Goal: Find specific page/section: Find specific page/section

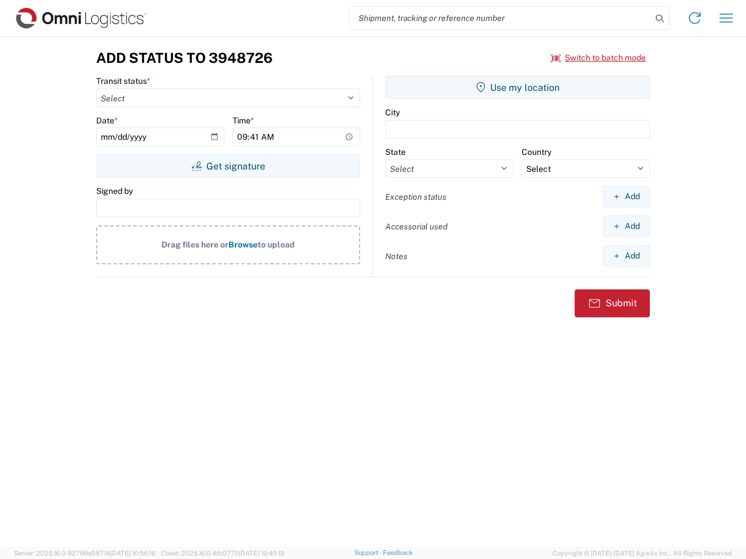
click at [500, 18] on input "search" at bounding box center [500, 18] width 302 height 22
click at [659, 19] on icon at bounding box center [659, 18] width 16 height 16
click at [694, 18] on icon at bounding box center [694, 18] width 19 height 19
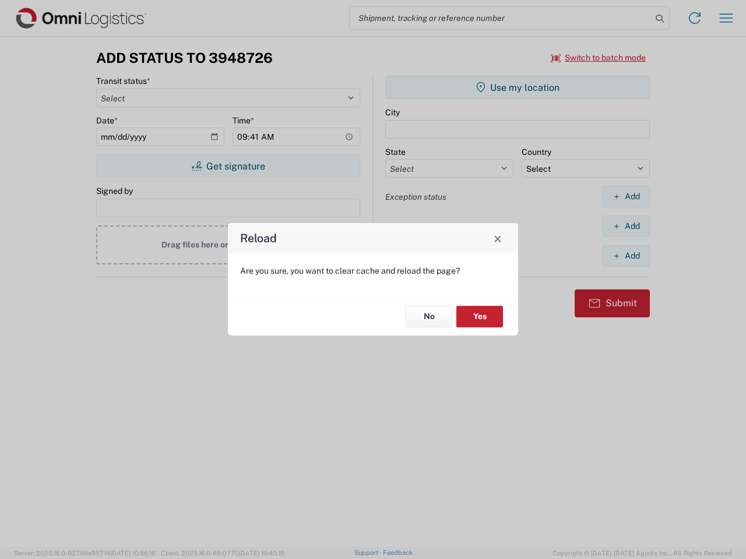
click at [726, 18] on div "Reload Are you sure, you want to clear cache and reload the page? No Yes" at bounding box center [373, 279] width 746 height 559
click at [598, 58] on div "Reload Are you sure, you want to clear cache and reload the page? No Yes" at bounding box center [373, 279] width 746 height 559
click at [228, 166] on div "Reload Are you sure, you want to clear cache and reload the page? No Yes" at bounding box center [373, 279] width 746 height 559
click at [517, 87] on div "Reload Are you sure, you want to clear cache and reload the page? No Yes" at bounding box center [373, 279] width 746 height 559
click at [626, 196] on div "Reload Are you sure, you want to clear cache and reload the page? No Yes" at bounding box center [373, 279] width 746 height 559
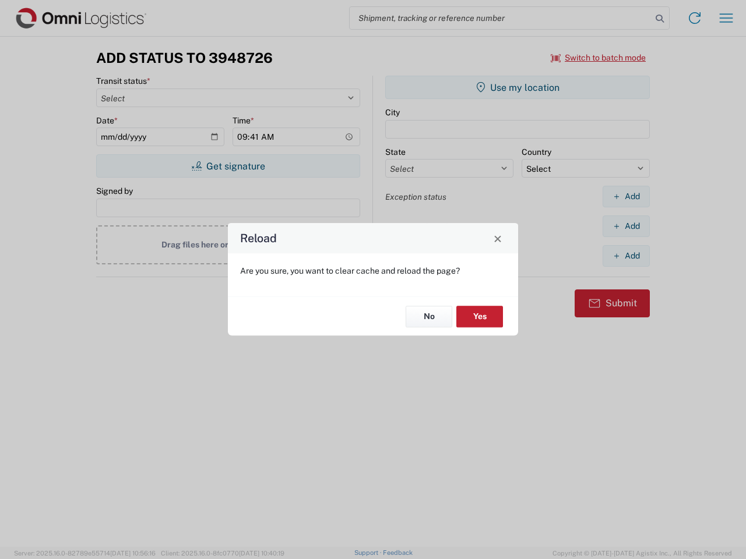
click at [626, 226] on div "Reload Are you sure, you want to clear cache and reload the page? No Yes" at bounding box center [373, 279] width 746 height 559
click at [626, 256] on div "Reload Are you sure, you want to clear cache and reload the page? No Yes" at bounding box center [373, 279] width 746 height 559
